Goal: Task Accomplishment & Management: Use online tool/utility

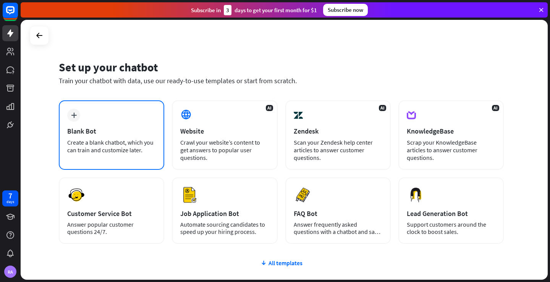
click at [136, 128] on div "Blank Bot" at bounding box center [111, 131] width 89 height 9
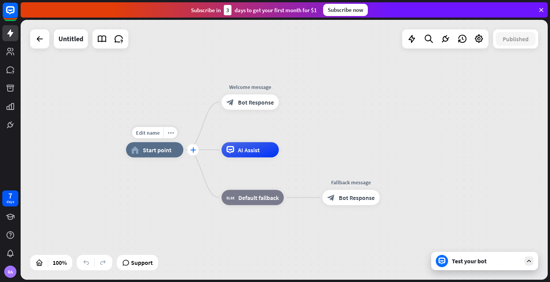
click at [189, 152] on div "plus" at bounding box center [192, 149] width 11 height 11
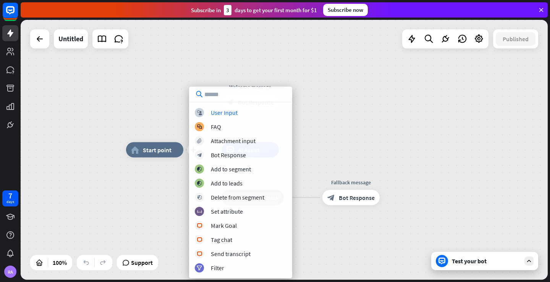
click at [157, 179] on div "plus home_2 Start point Welcome message block_bot_response Bot Response AI Assi…" at bounding box center [389, 280] width 527 height 260
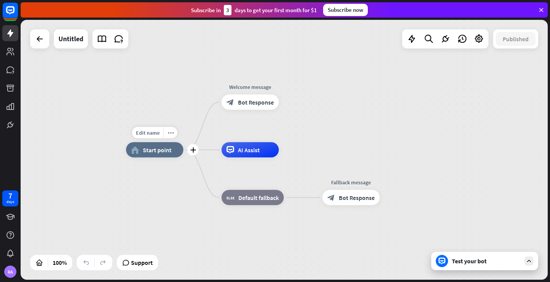
click at [162, 155] on div "home_2 Start point" at bounding box center [154, 149] width 57 height 15
click at [260, 99] on span "Bot Response" at bounding box center [256, 103] width 36 height 8
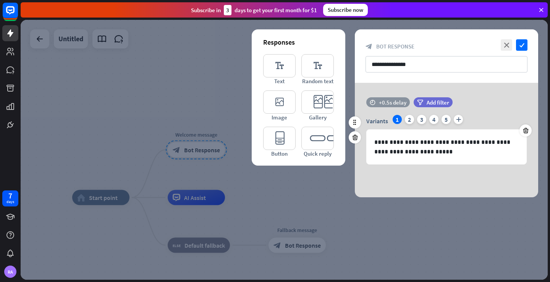
click at [377, 104] on div "time +0.5s delay" at bounding box center [388, 102] width 44 height 10
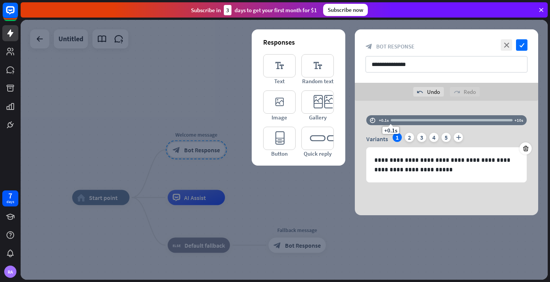
drag, startPoint x: 394, startPoint y: 103, endPoint x: 388, endPoint y: 107, distance: 7.0
click at [388, 107] on div "**********" at bounding box center [446, 158] width 183 height 115
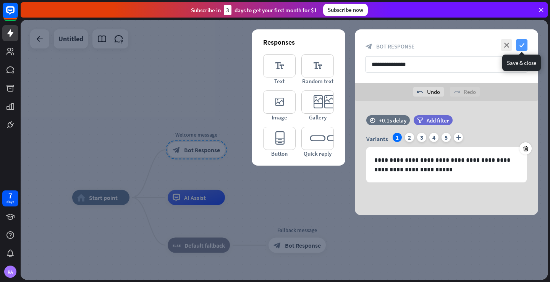
click at [526, 48] on icon "check" at bounding box center [521, 44] width 11 height 11
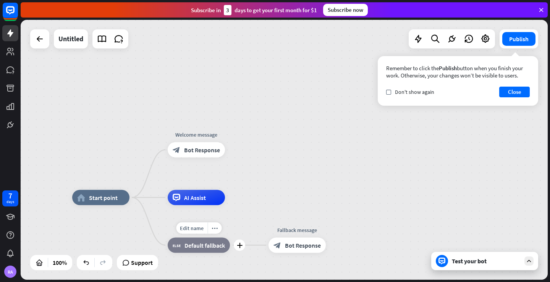
click at [200, 253] on div "block_fallback Default fallback" at bounding box center [199, 245] width 62 height 15
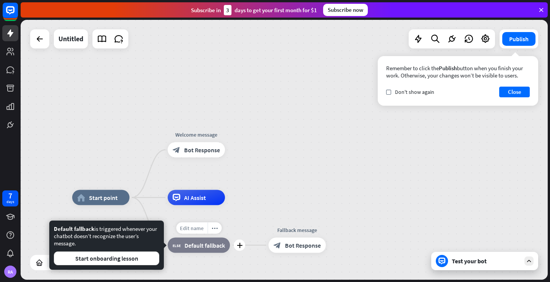
click at [198, 227] on span "Edit name" at bounding box center [192, 228] width 24 height 7
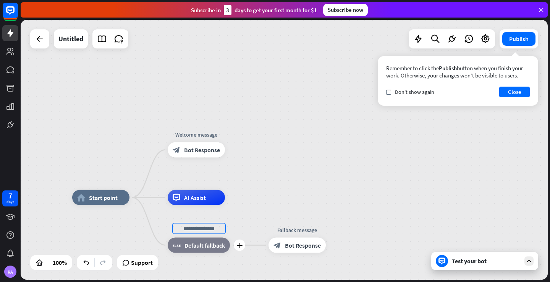
click at [230, 238] on div "plus block_fallback Default fallback" at bounding box center [199, 245] width 62 height 15
click at [201, 199] on span "AI Assist" at bounding box center [195, 198] width 22 height 8
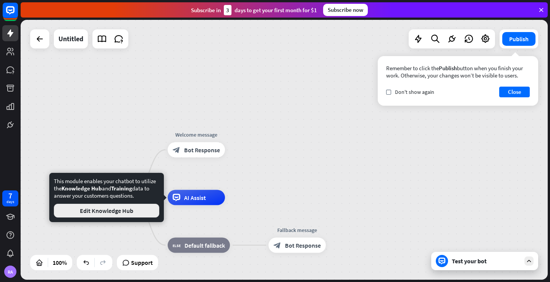
click at [151, 210] on button "Edit Knowledge Hub" at bounding box center [106, 211] width 105 height 14
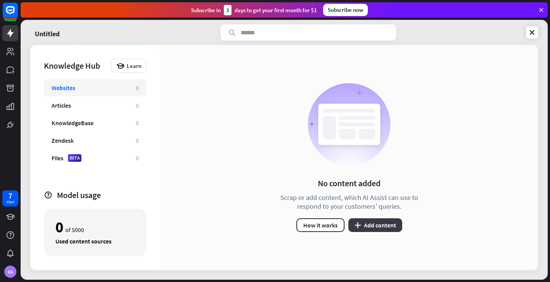
click at [363, 219] on button "plus Add content" at bounding box center [375, 226] width 54 height 14
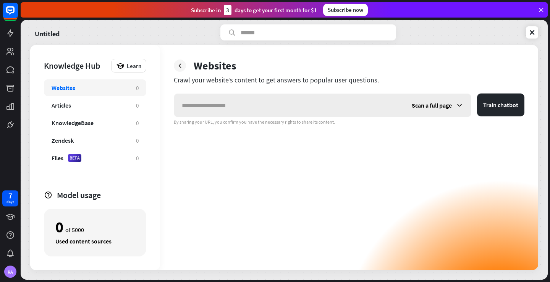
click at [302, 106] on input "text" at bounding box center [289, 105] width 230 height 23
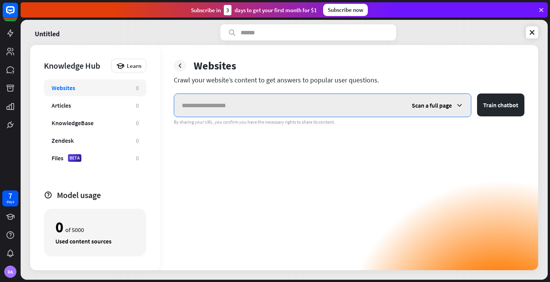
paste input "**********"
type input "**********"
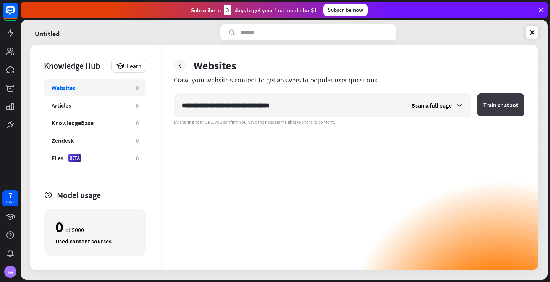
click at [491, 100] on button "Train chatbot" at bounding box center [500, 105] width 47 height 23
